Goal: Navigation & Orientation: Find specific page/section

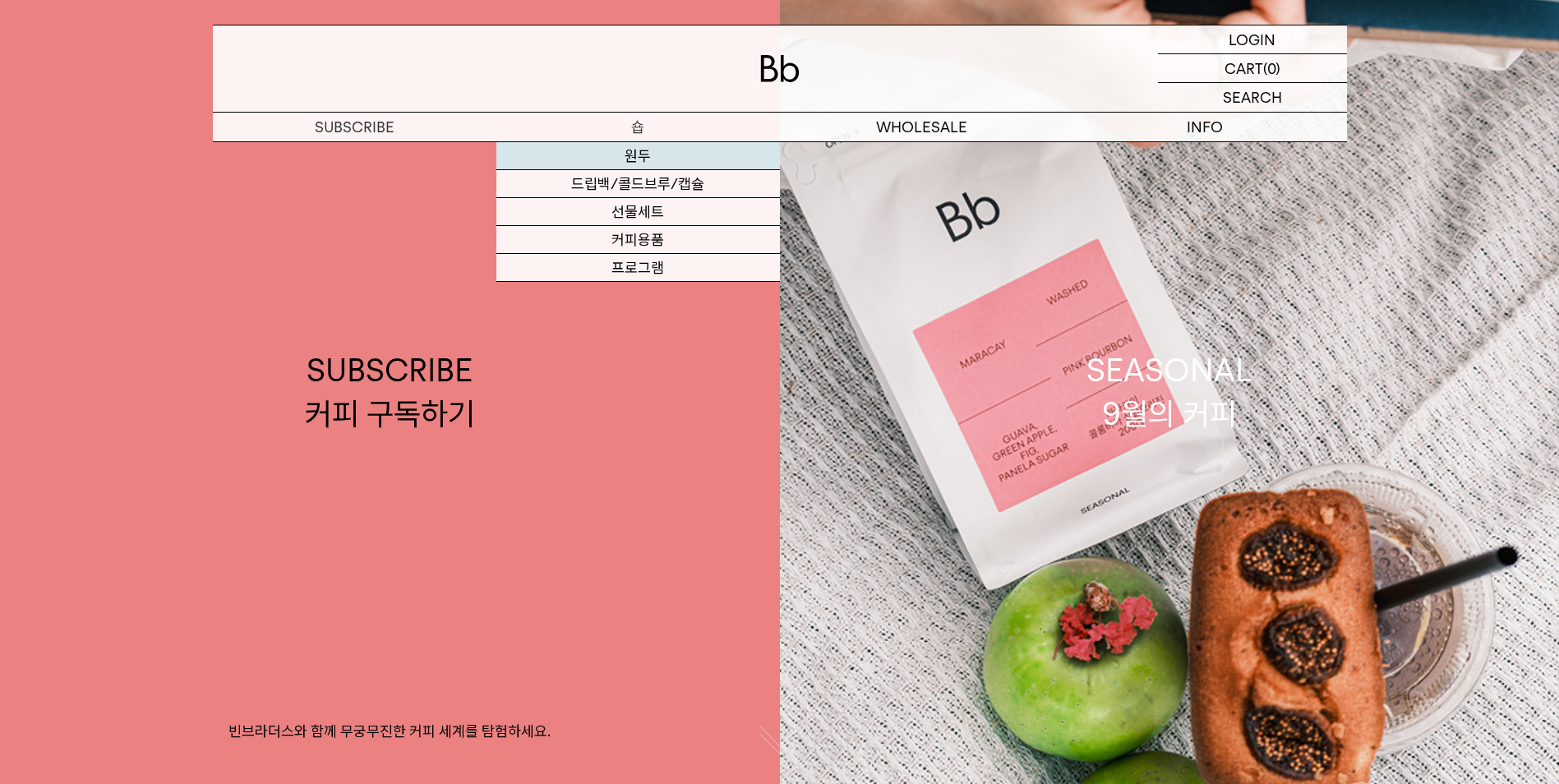
click at [657, 156] on link "원두" at bounding box center [638, 156] width 283 height 28
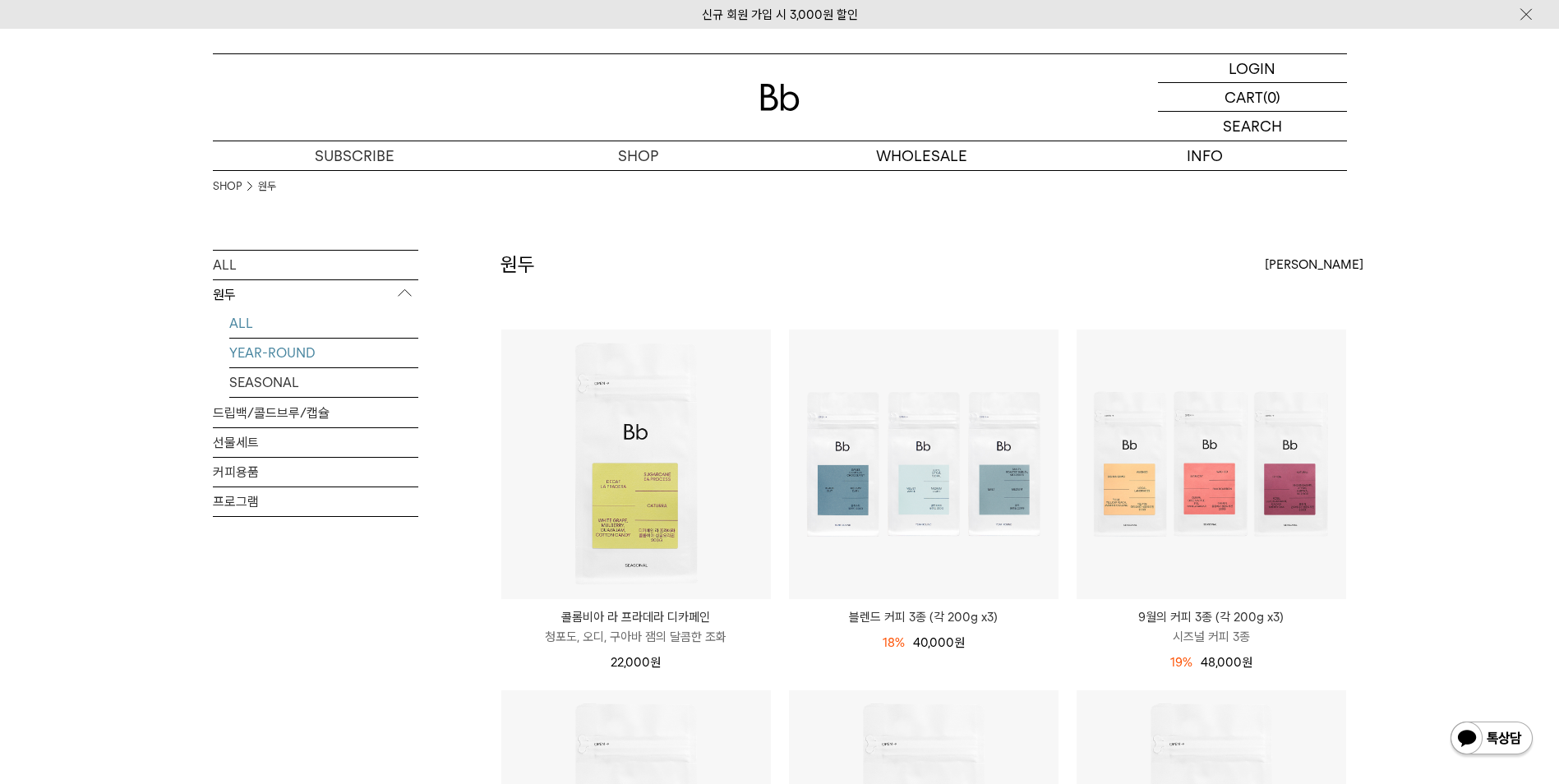
click at [295, 350] on link "YEAR-ROUND" at bounding box center [324, 352] width 189 height 28
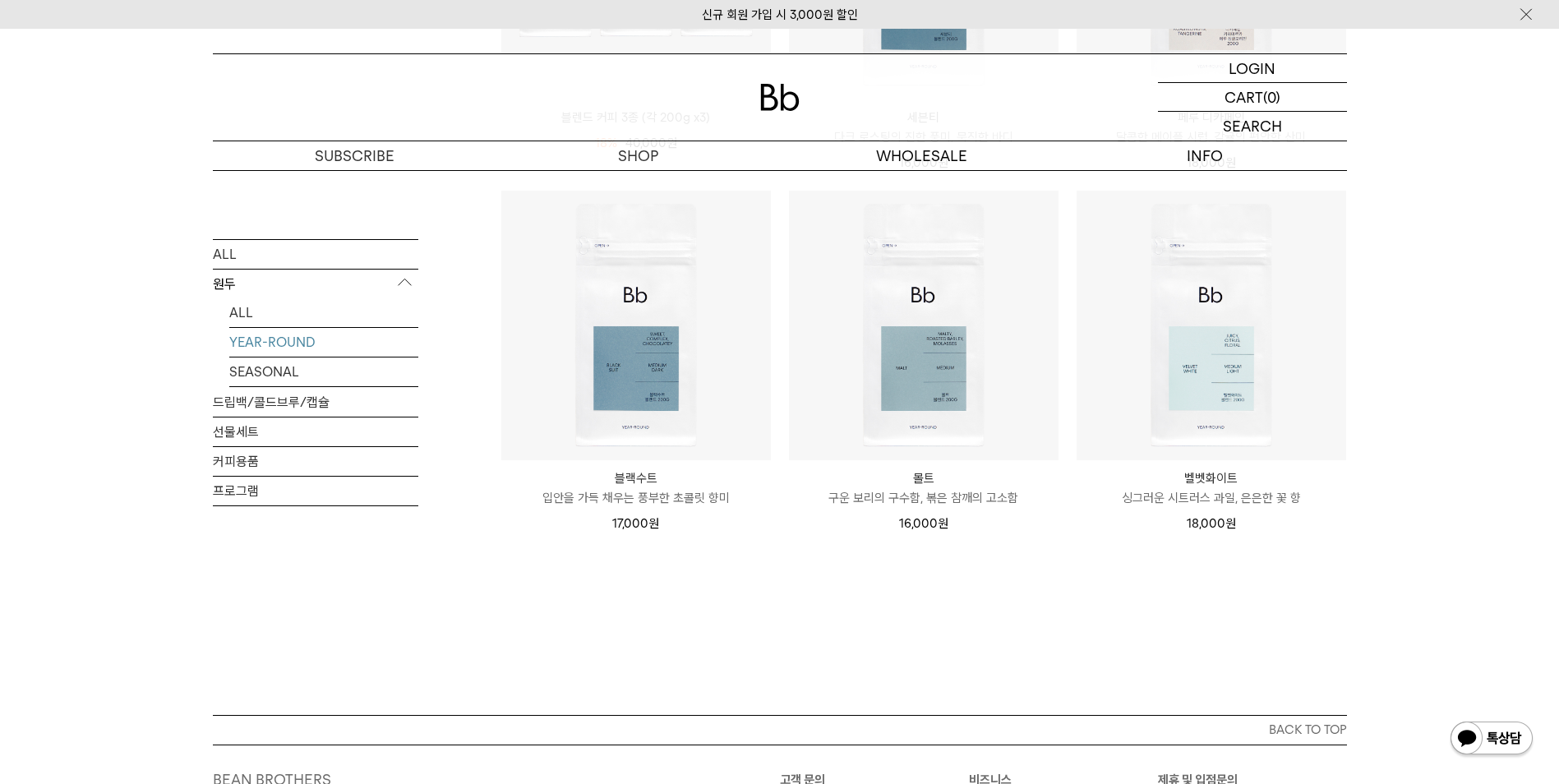
scroll to position [493, 0]
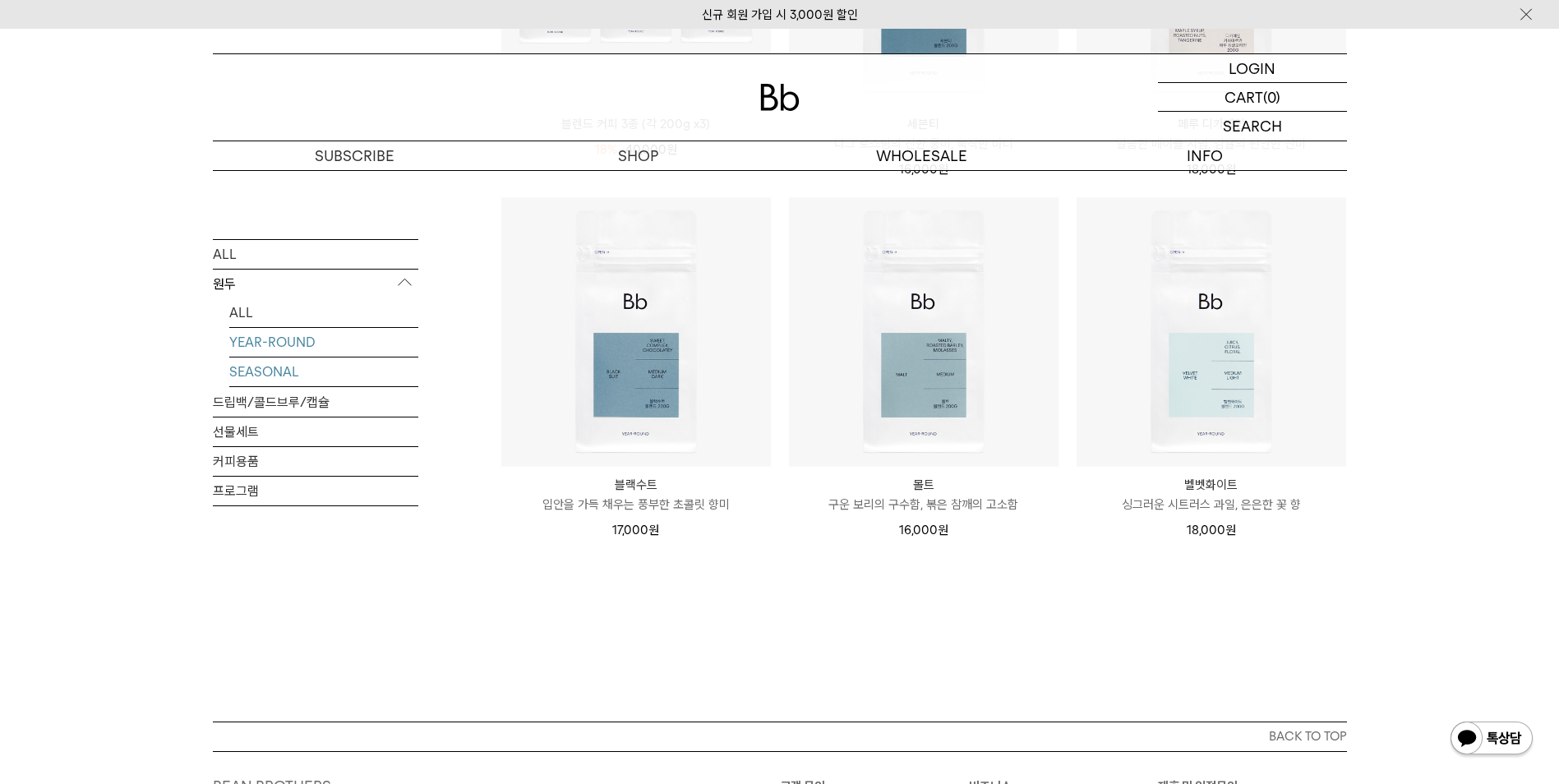
click at [289, 372] on link "SEASONAL" at bounding box center [324, 370] width 189 height 28
